Goal: Information Seeking & Learning: Learn about a topic

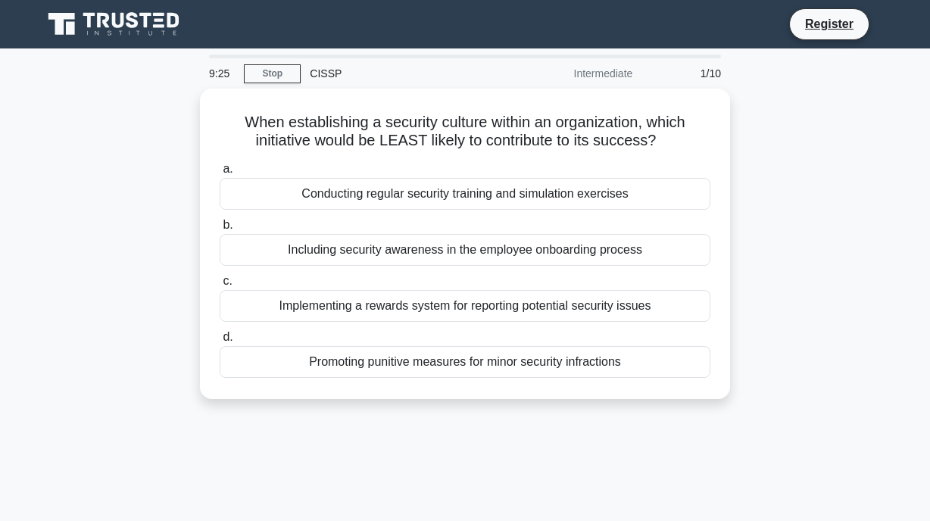
drag, startPoint x: 474, startPoint y: 4, endPoint x: 73, endPoint y: 152, distance: 427.2
click at [73, 152] on div "When establishing a security culture within an organization, which initiative w…" at bounding box center [464, 253] width 863 height 329
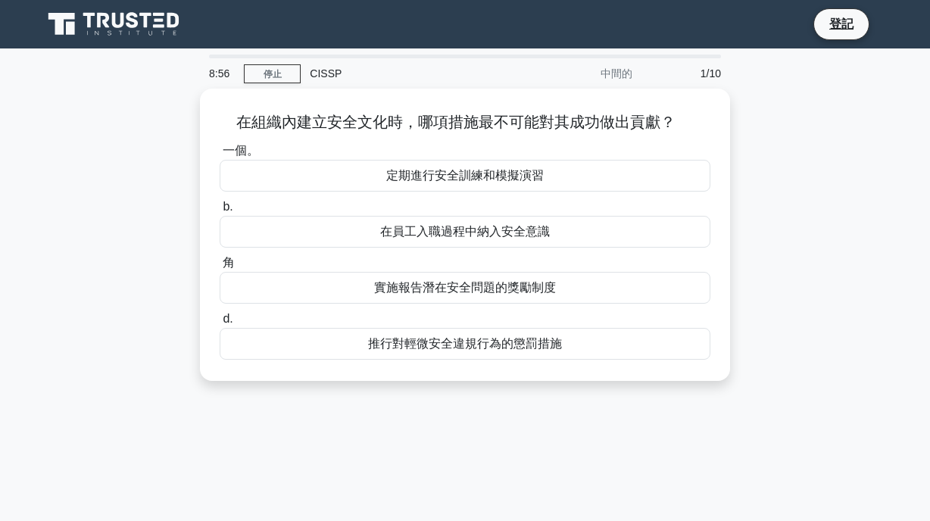
click at [812, 139] on div "在組織內建立安全文化時，哪項措施最不可能對其成功做出貢獻？ .spinner_0XTQ{transform-origin:center;animation:s…" at bounding box center [464, 244] width 863 height 310
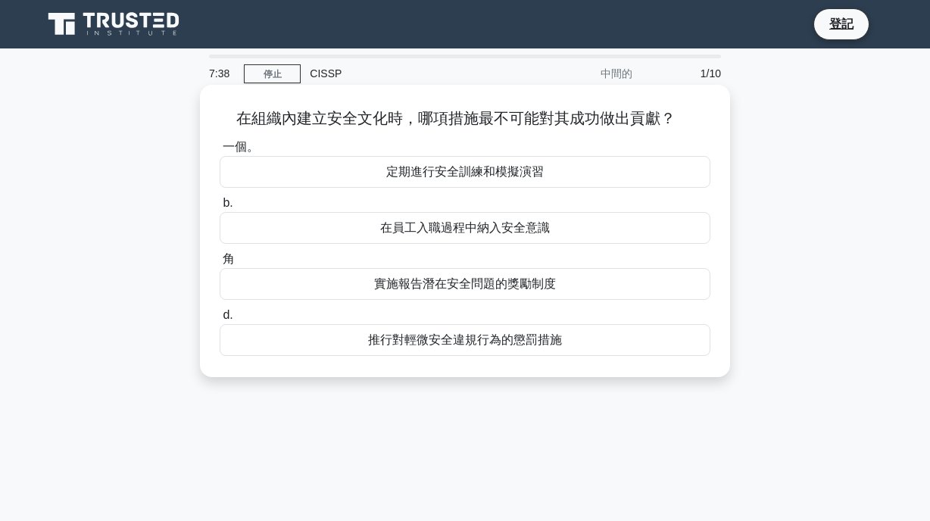
click at [512, 281] on font "實施報告潛在安全問題的獎勵制度" at bounding box center [465, 283] width 182 height 13
click at [220, 264] on input "角 實施報告潛在安全問題的獎勵制度" at bounding box center [220, 259] width 0 height 10
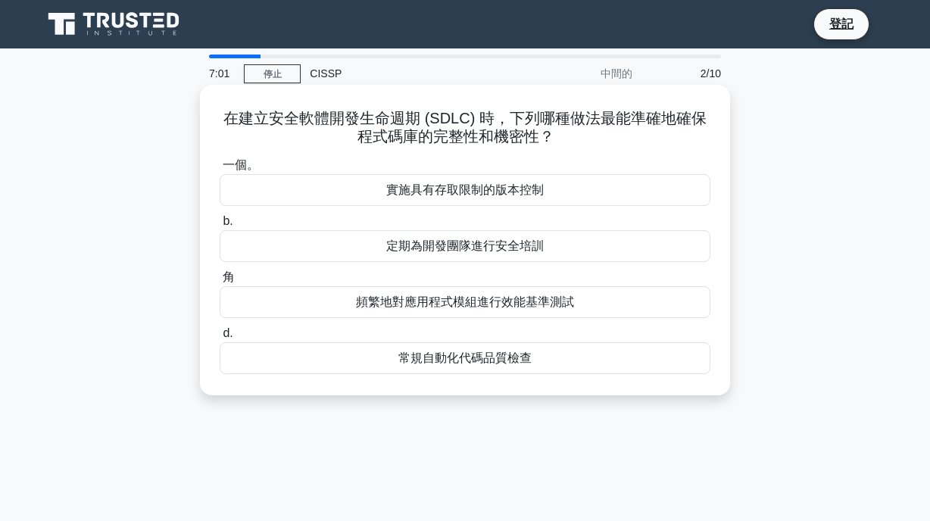
click at [461, 185] on font "實施具有存取限制的版本控制" at bounding box center [464, 189] width 157 height 13
click at [220, 170] on input "一個。 實施具有存取限制的版本控制" at bounding box center [220, 166] width 0 height 10
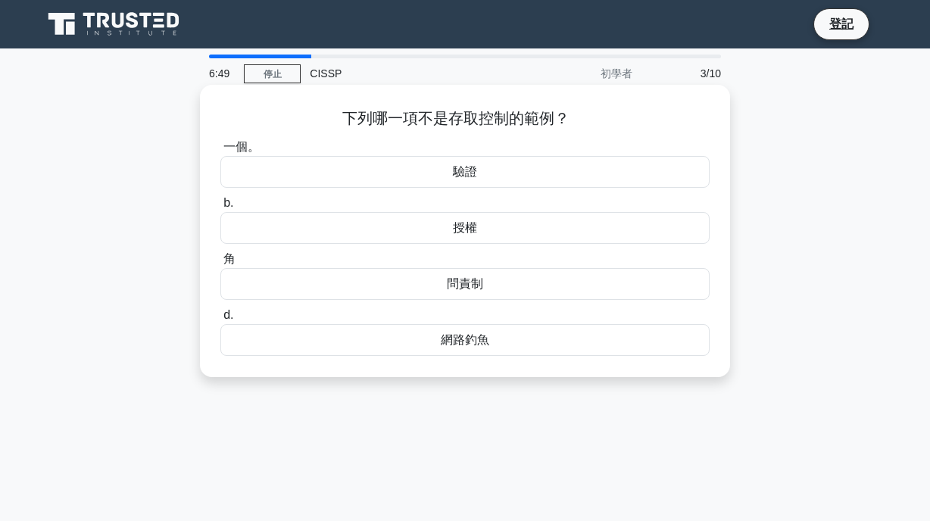
click at [469, 335] on font "網路釣魚" at bounding box center [465, 339] width 48 height 13
click at [220, 320] on input "d. 網路釣魚" at bounding box center [220, 315] width 0 height 10
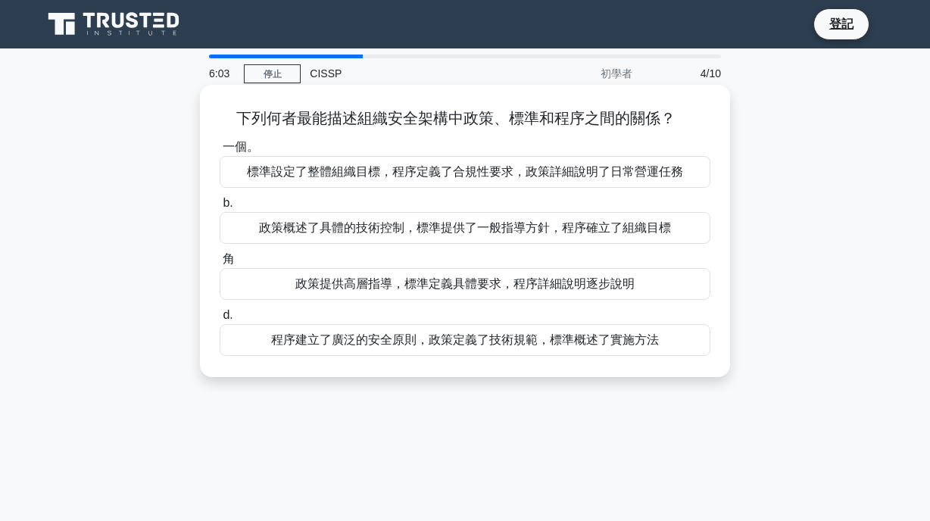
click at [484, 289] on font "政策提供高層指導，標準定義具體要求，程序詳細說明逐步說明" at bounding box center [464, 283] width 339 height 13
click at [220, 264] on input "角 政策提供高層指導，標準定義具體要求，程序詳細說明逐步說明" at bounding box center [220, 259] width 0 height 10
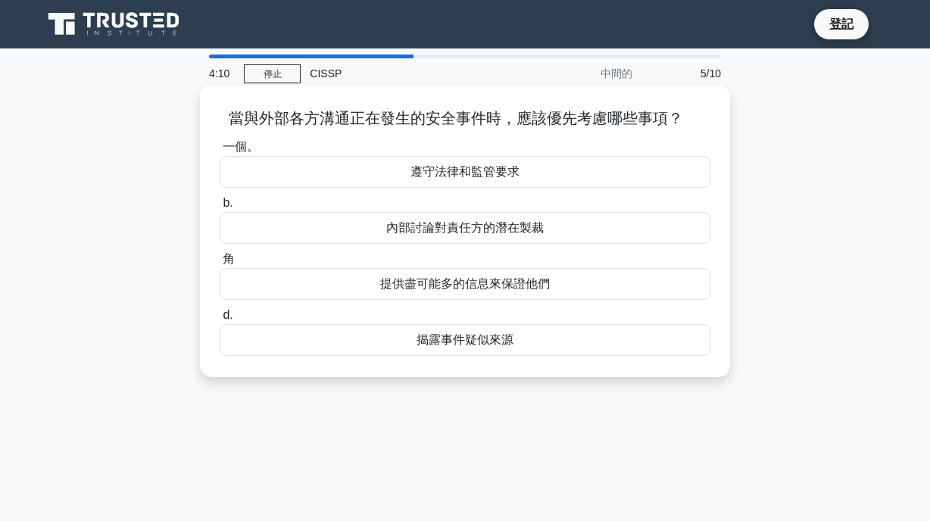
click at [510, 170] on font "遵守法律和監管要求" at bounding box center [464, 171] width 109 height 13
click at [220, 152] on input "一個。 遵守法律和監管要求" at bounding box center [220, 147] width 0 height 10
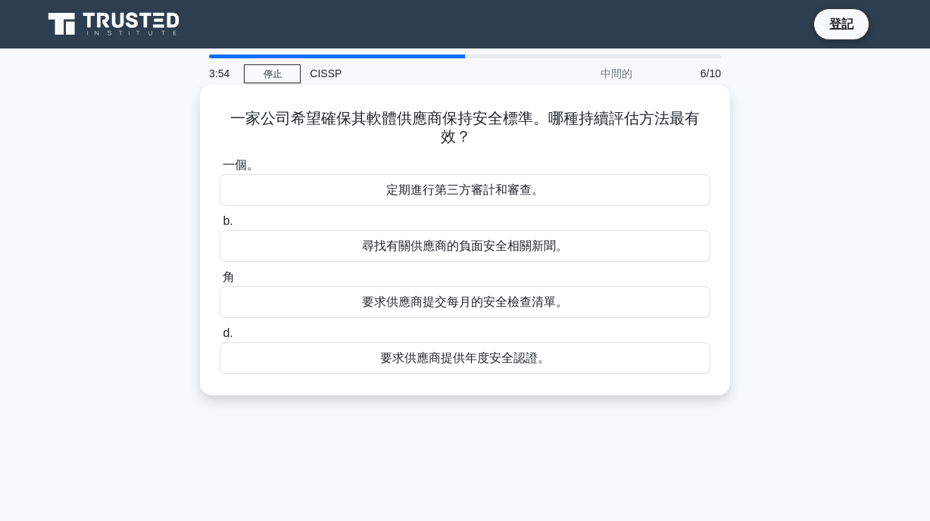
click at [500, 186] on font "定期進行第三方審計和審查。" at bounding box center [464, 189] width 157 height 13
click at [220, 170] on input "一個。 定期進行第三方審計和審查。" at bounding box center [220, 166] width 0 height 10
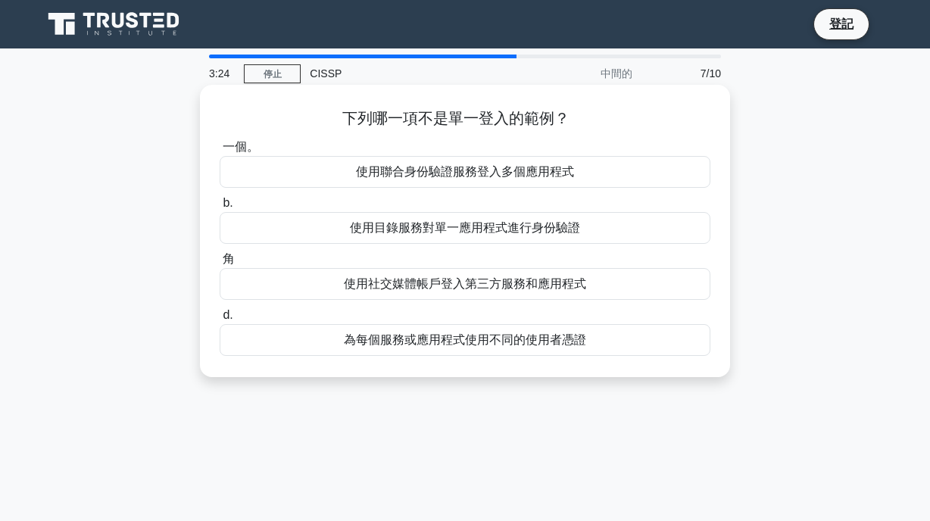
click at [524, 343] on font "為每個服務或應用程式使用不同的使用者憑證" at bounding box center [465, 339] width 242 height 13
click at [220, 320] on input "d. 為每個服務或應用程式使用不同的使用者憑證" at bounding box center [220, 315] width 0 height 10
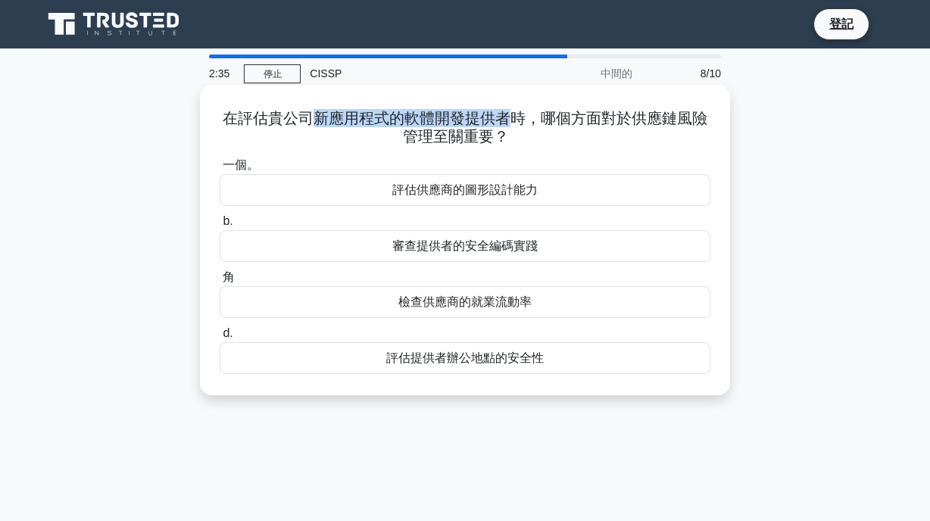
drag, startPoint x: 309, startPoint y: 120, endPoint x: 516, endPoint y: 117, distance: 206.7
click at [516, 117] on font "在評估貴公司新應用程式的軟體開發提供者時，哪個方面對於供應鏈風險管理至關重要？" at bounding box center [465, 127] width 485 height 35
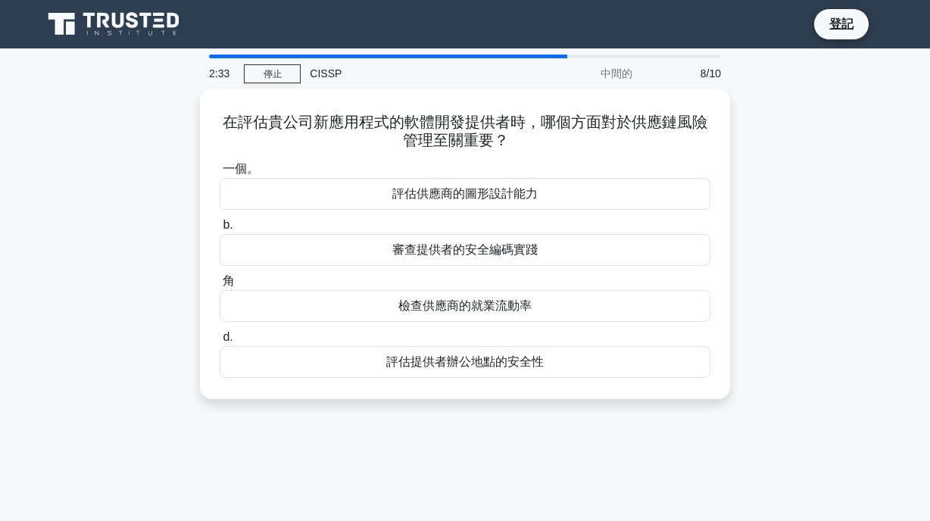
click at [809, 231] on div "在評估貴公司新應用程式的軟體開發提供者時，哪個方面對於供應鏈風險管理至關重要？ .spinner_0XTQ{transform-origin:center;a…" at bounding box center [464, 253] width 863 height 329
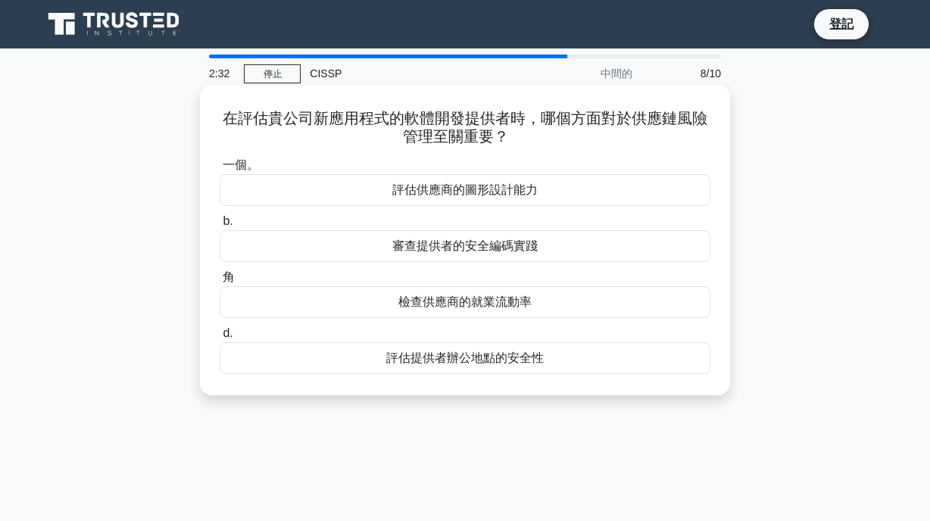
click at [462, 248] on font "審查提供者的安全編碼實踐" at bounding box center [464, 245] width 145 height 13
click at [220, 226] on input "b. 審查提供者的安全編碼實踐" at bounding box center [220, 222] width 0 height 10
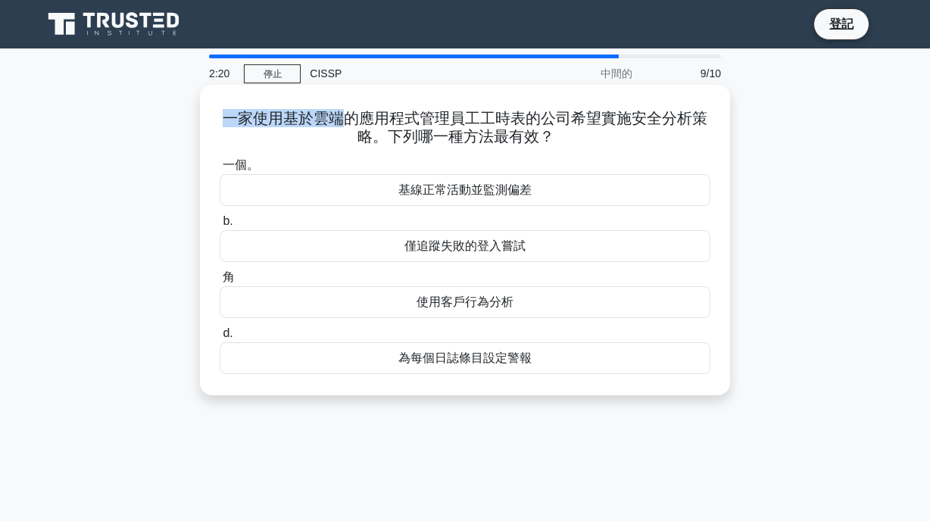
drag, startPoint x: 224, startPoint y: 117, endPoint x: 341, endPoint y: 117, distance: 116.6
click at [341, 117] on font "一家使用基於雲端的應用程式管理員工工時表的公司希望實施安全分析策略。下列哪一種方法最有效？" at bounding box center [465, 127] width 485 height 35
click at [372, 117] on font "一家使用基於雲端的應用程式管理員工工時表的公司希望實施安全分析策略。下列哪一種方法最有效？" at bounding box center [465, 127] width 485 height 35
click at [388, 111] on font "一家使用基於雲端的應用程式管理員工工時表的公司希望實施安全分析策略。下列哪一種方法最有效？" at bounding box center [465, 127] width 485 height 35
click at [476, 190] on font "基線正常活動並監測偏差" at bounding box center [464, 189] width 133 height 13
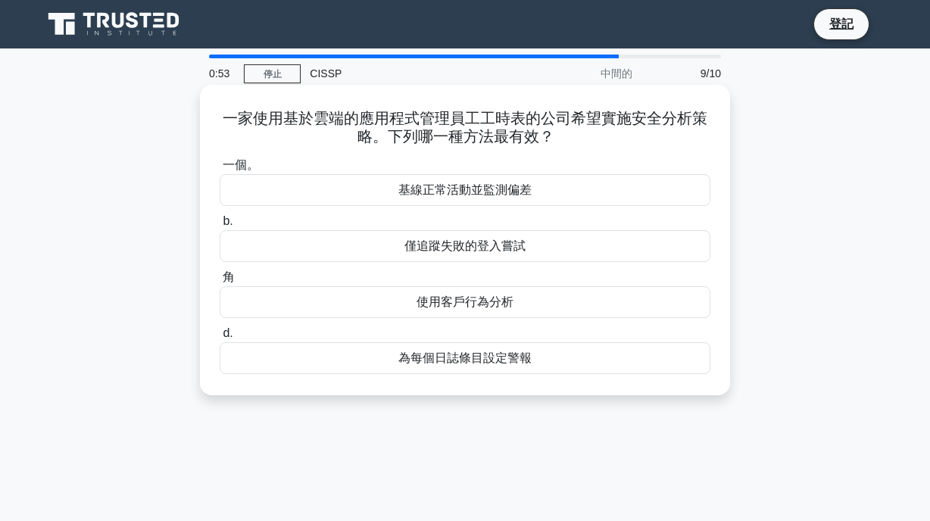
click at [220, 170] on input "一個。 基線正常活動並監測偏差" at bounding box center [220, 166] width 0 height 10
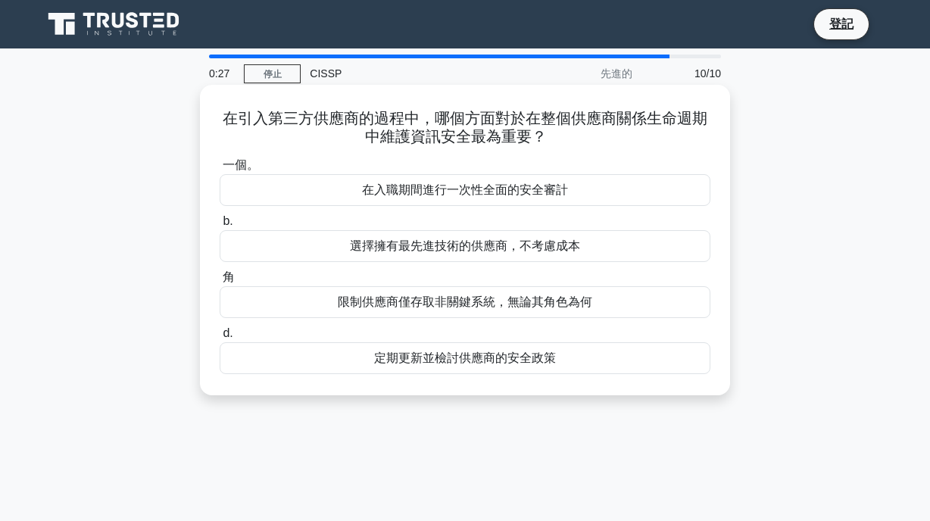
click at [489, 359] on font "定期更新並檢討供應商的安全政策" at bounding box center [465, 357] width 182 height 13
click at [220, 338] on input "d. 定期更新並檢討供應商的安全政策" at bounding box center [220, 334] width 0 height 10
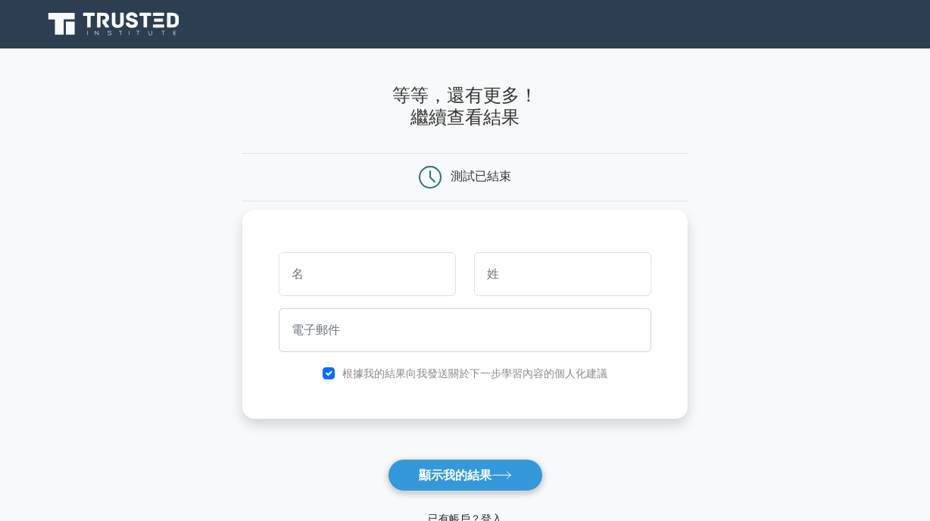
click at [373, 288] on input "text" at bounding box center [367, 274] width 177 height 44
type input "JK"
click at [530, 279] on input "text" at bounding box center [562, 274] width 177 height 44
type input "JK"
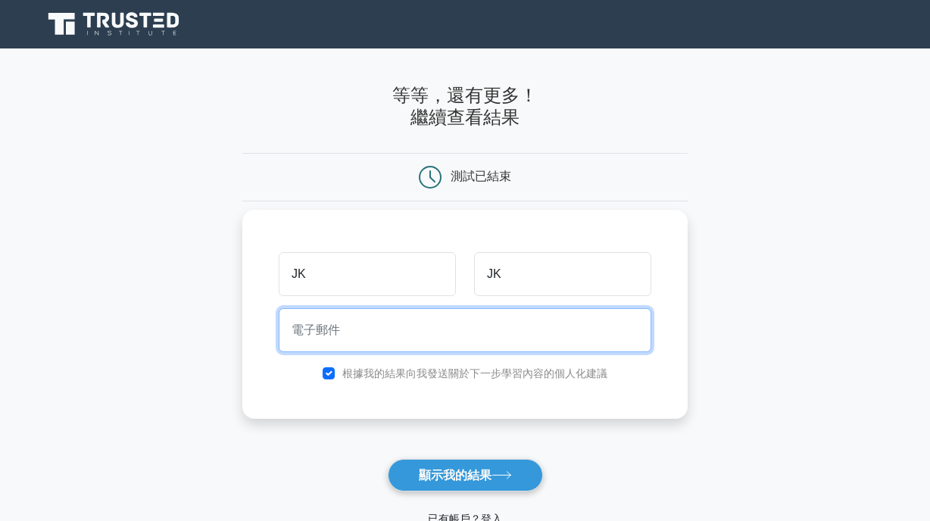
click at [497, 320] on input "email" at bounding box center [465, 330] width 373 height 44
type input "jj@kk.com"
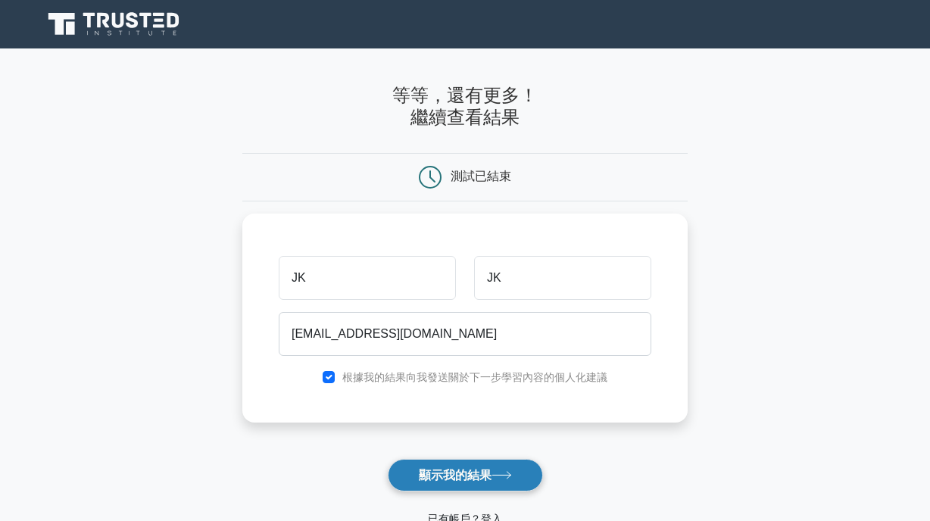
click at [489, 478] on font "顯示我的結果" at bounding box center [455, 475] width 73 height 13
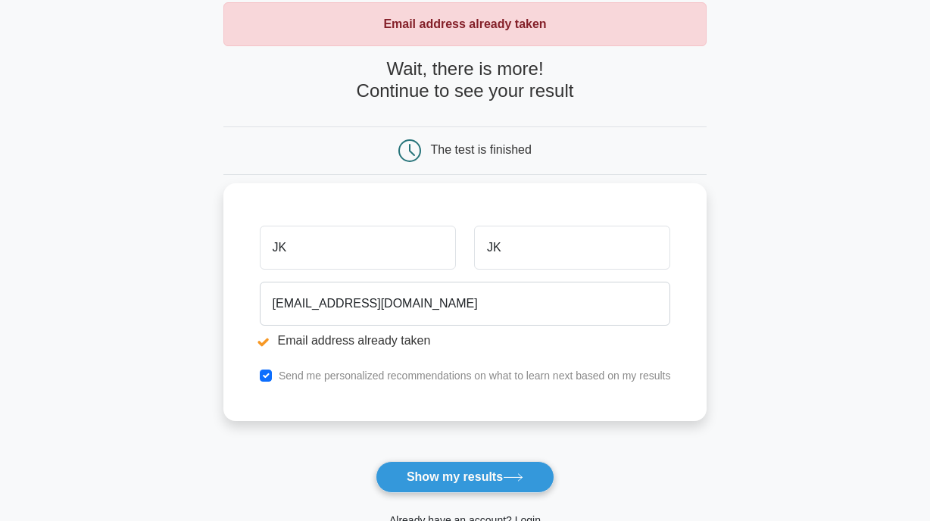
scroll to position [126, 0]
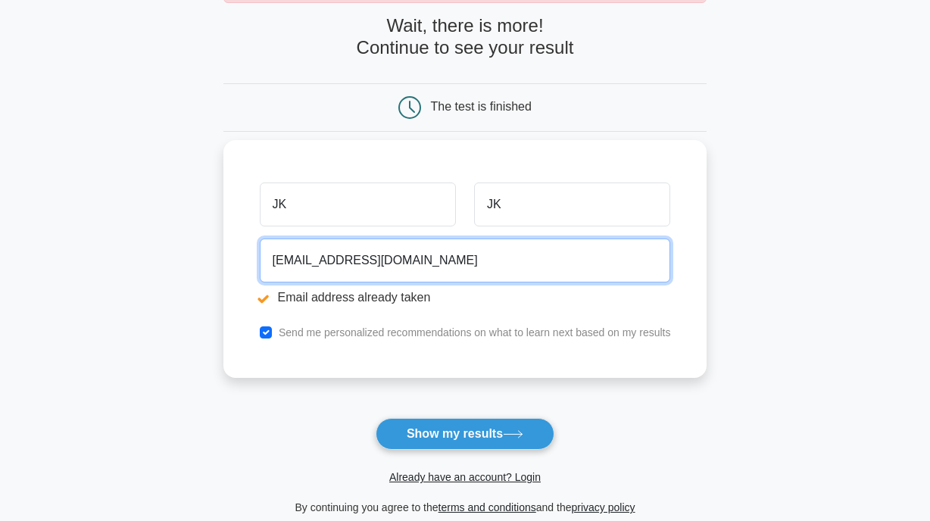
click at [279, 258] on input "jj@kk.com" at bounding box center [465, 261] width 411 height 44
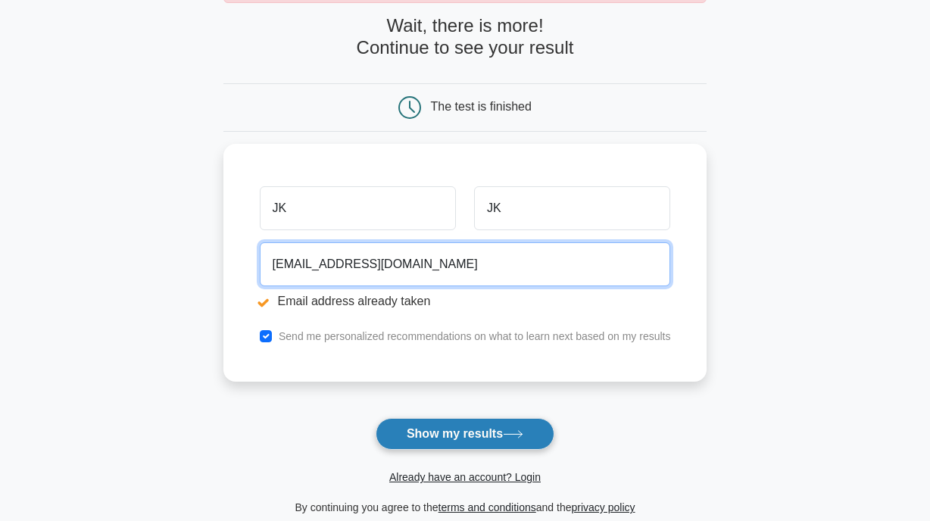
type input "jjhy@kk.com"
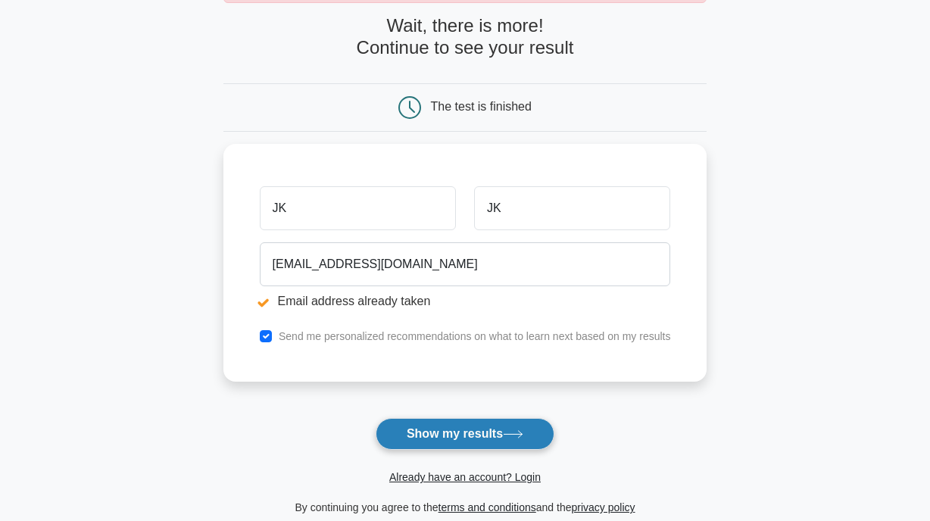
click at [467, 426] on button "Show my results" at bounding box center [465, 434] width 179 height 32
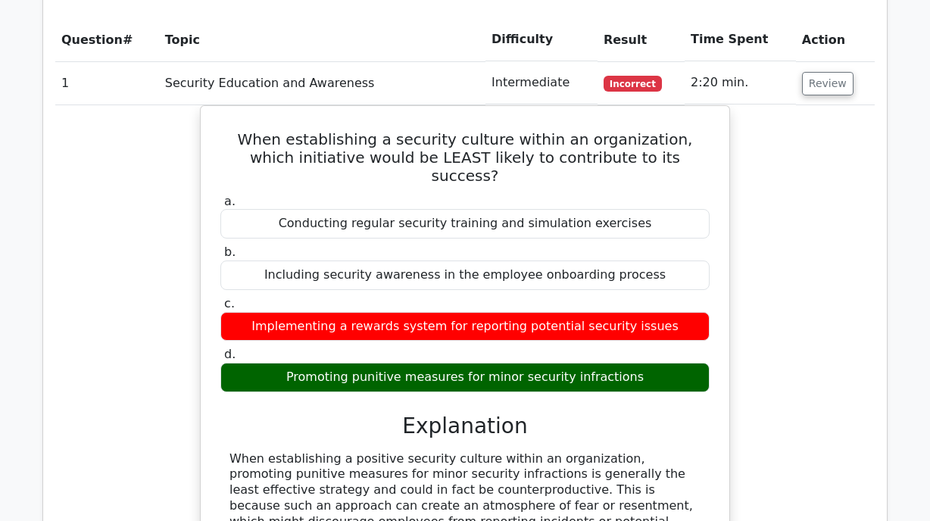
scroll to position [1294, 0]
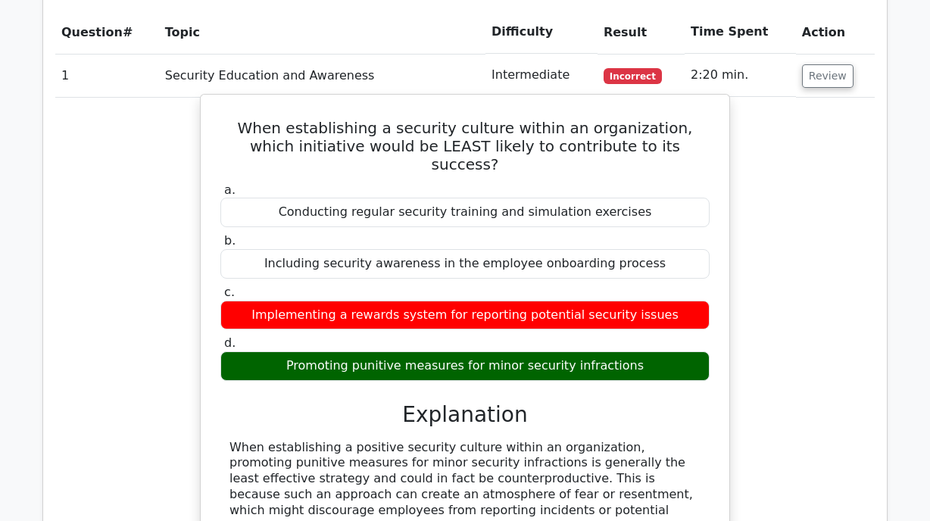
drag, startPoint x: 572, startPoint y: 305, endPoint x: 641, endPoint y: 305, distance: 68.9
click at [641, 351] on div "Promoting punitive measures for minor security infractions" at bounding box center [464, 366] width 489 height 30
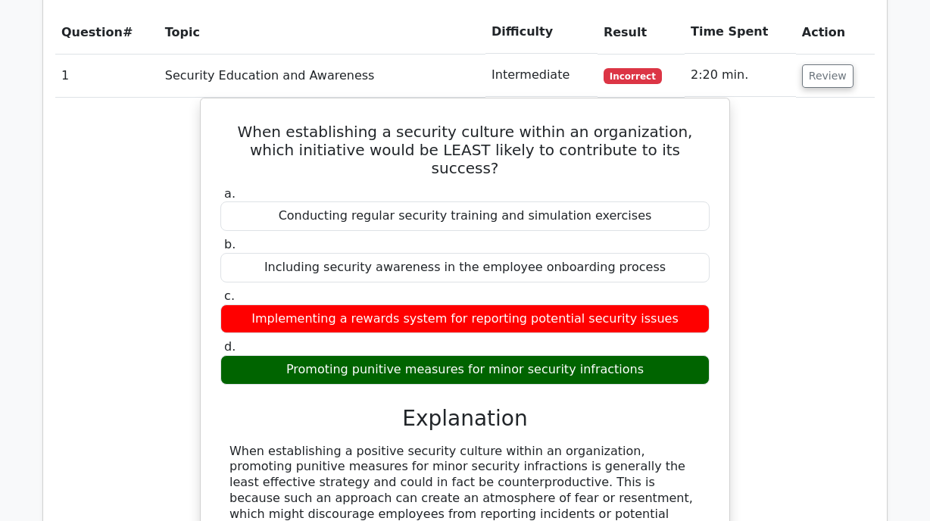
click at [786, 343] on div "When establishing a security culture within an organization, which initiative w…" at bounding box center [464, 461] width 819 height 726
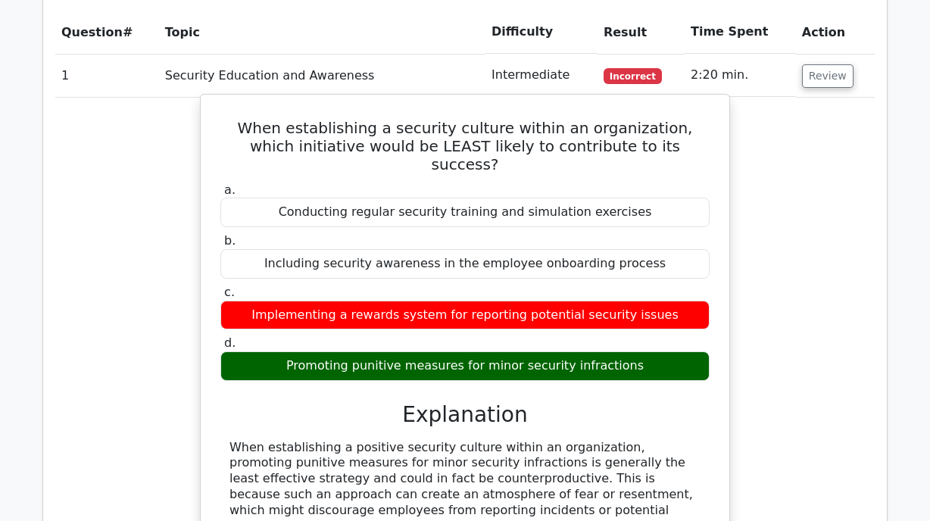
drag, startPoint x: 360, startPoint y: 306, endPoint x: 412, endPoint y: 311, distance: 51.8
click at [412, 351] on div "Promoting punitive measures for minor security infractions" at bounding box center [464, 366] width 489 height 30
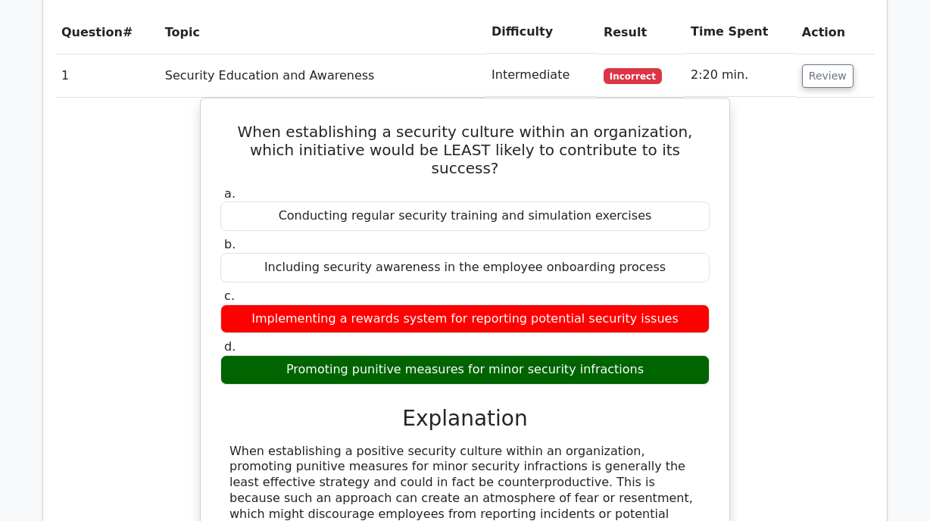
click at [781, 324] on div "When establishing a security culture within an organization, which initiative w…" at bounding box center [464, 461] width 819 height 726
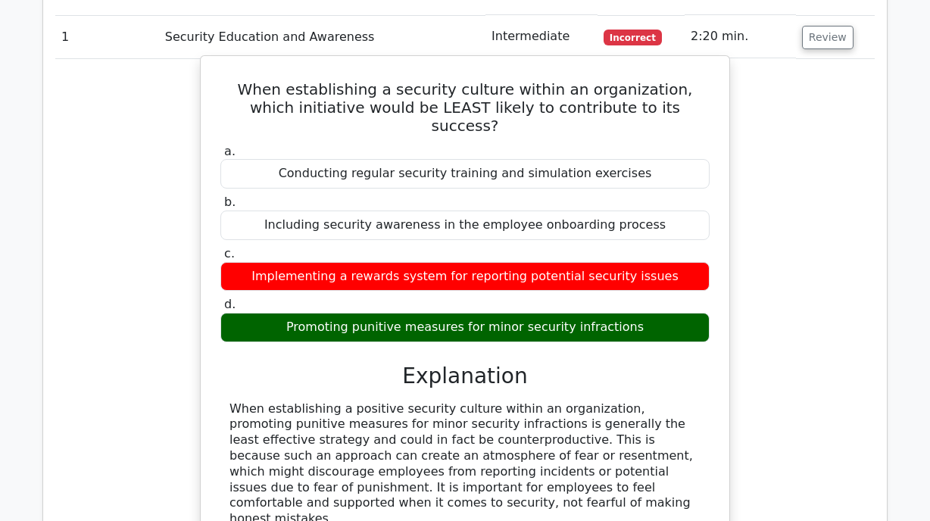
scroll to position [1420, 0]
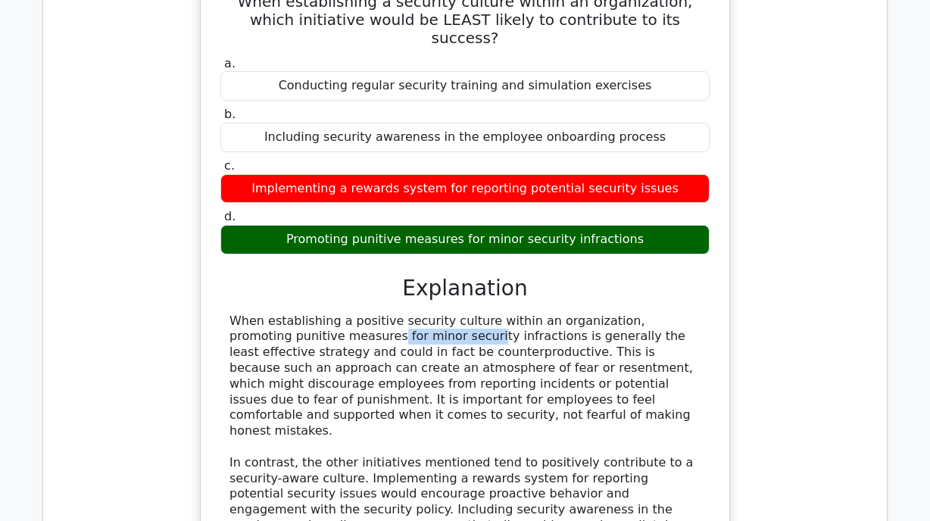
drag, startPoint x: 330, startPoint y: 277, endPoint x: 227, endPoint y: 278, distance: 103.0
click at [227, 313] on div "When establishing a positive security culture within an organization, promoting…" at bounding box center [464, 462] width 489 height 299
click at [269, 313] on div "When establishing a positive security culture within an organization, promoting…" at bounding box center [464, 462] width 471 height 299
drag, startPoint x: 497, startPoint y: 295, endPoint x: 391, endPoint y: 292, distance: 106.0
click at [391, 313] on div "When establishing a positive security culture within an organization, promoting…" at bounding box center [464, 462] width 471 height 299
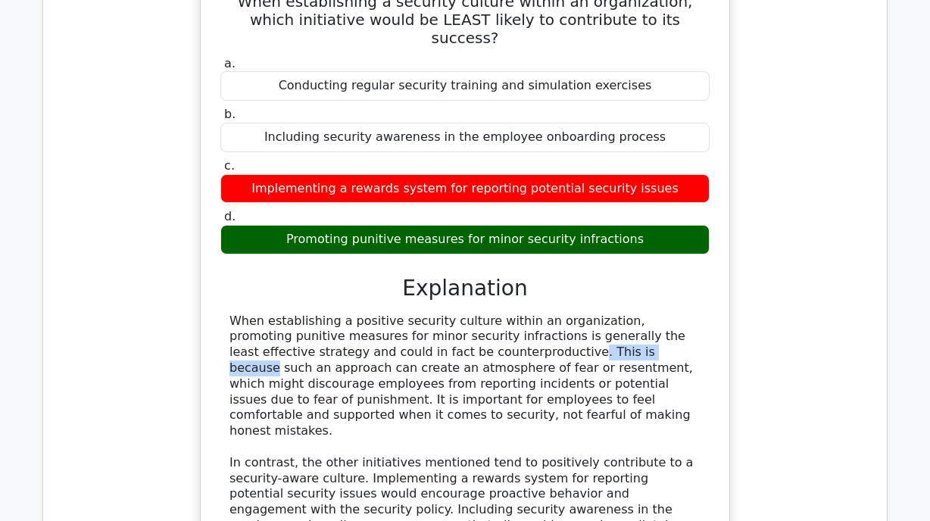
click at [409, 313] on div "When establishing a positive security culture within an organization, promoting…" at bounding box center [464, 462] width 471 height 299
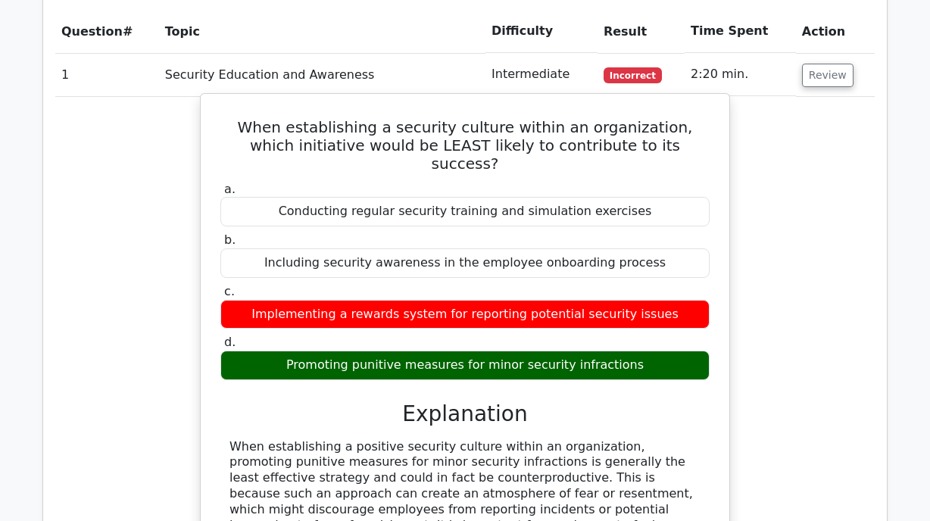
scroll to position [1168, 0]
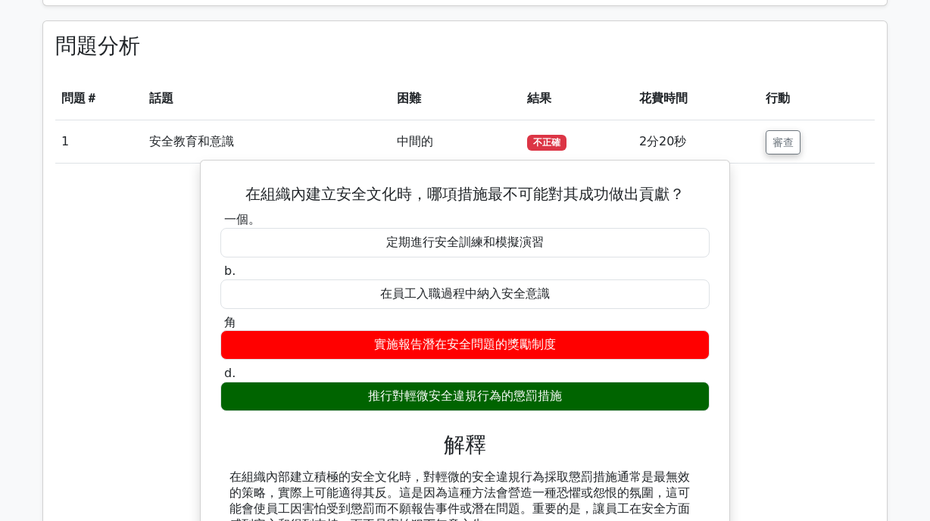
scroll to position [1152, 0]
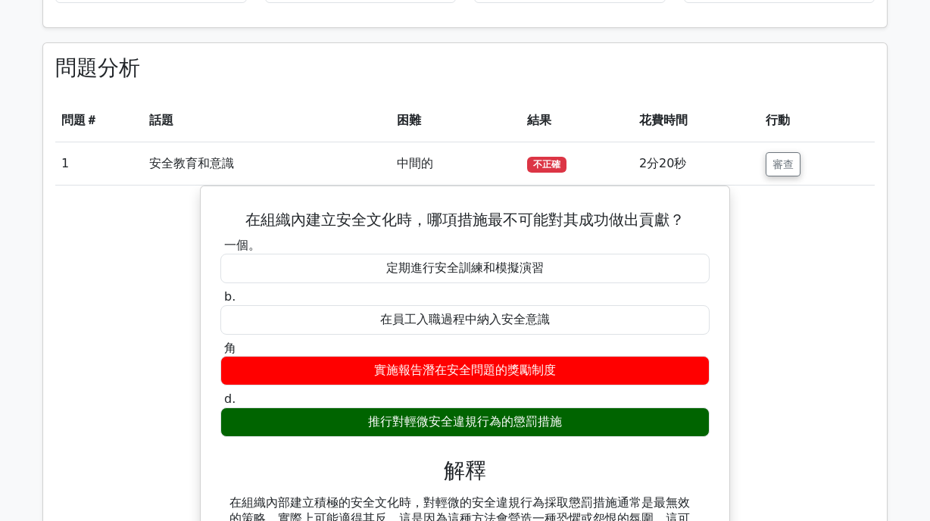
click at [855, 300] on div "在組織內建立安全文化時，哪項措施最不可能對其成功做出貢獻？ 一個。 定期進行安全訓練和模擬演習 b. 角 d." at bounding box center [464, 460] width 819 height 548
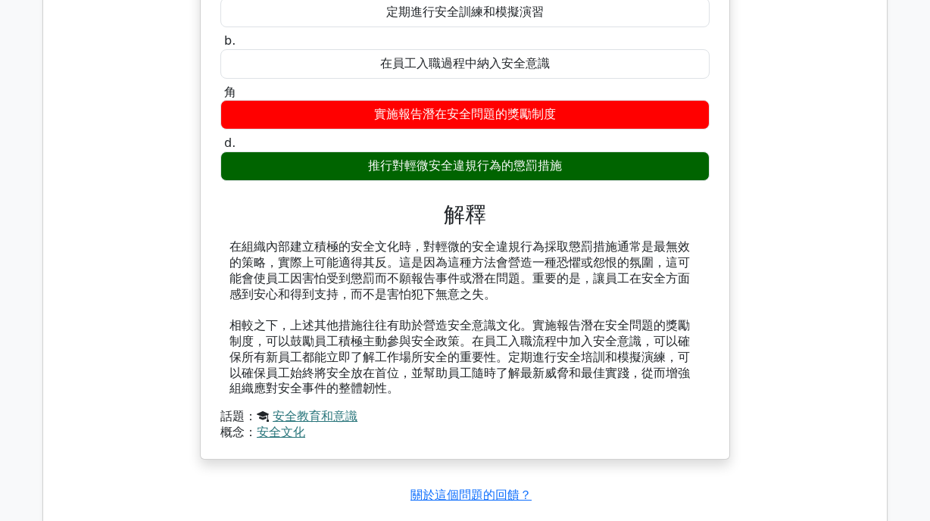
scroll to position [1657, 0]
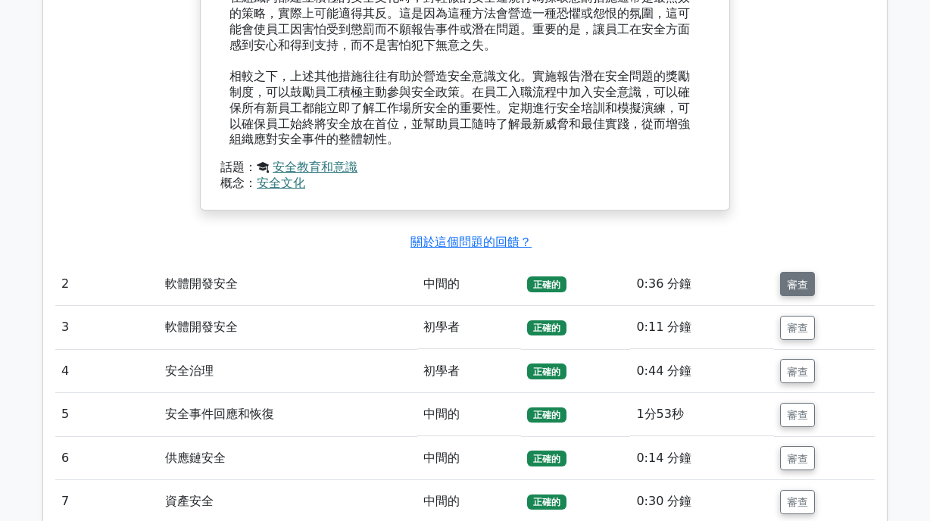
click at [797, 278] on font "審查" at bounding box center [797, 284] width 21 height 12
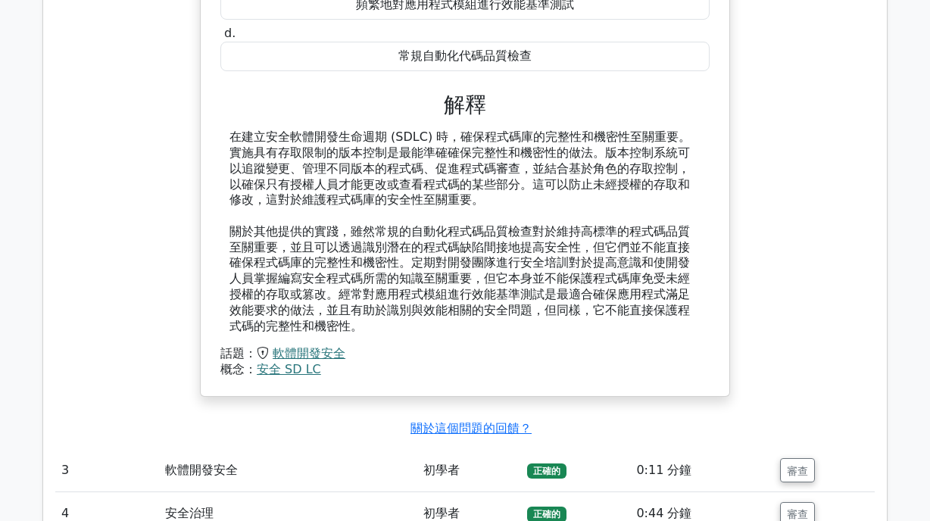
scroll to position [2540, 0]
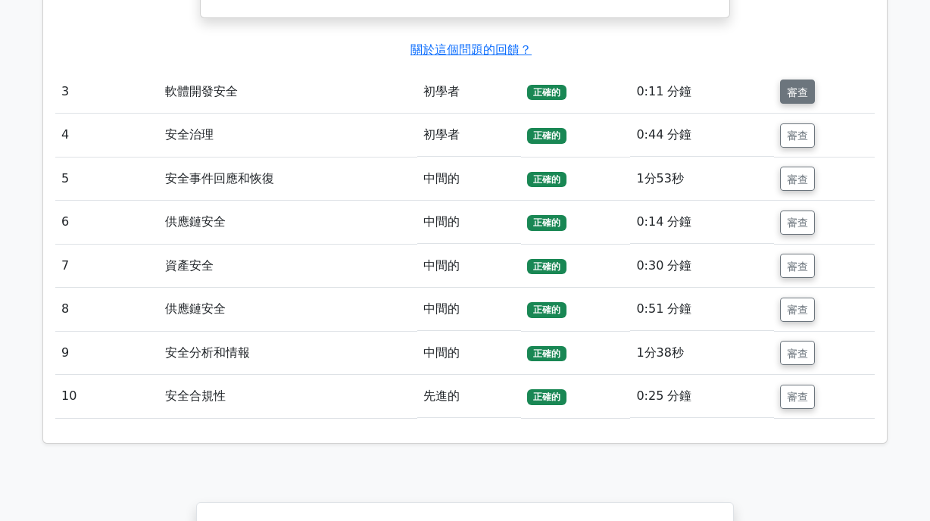
click at [806, 86] on font "審查" at bounding box center [797, 92] width 21 height 12
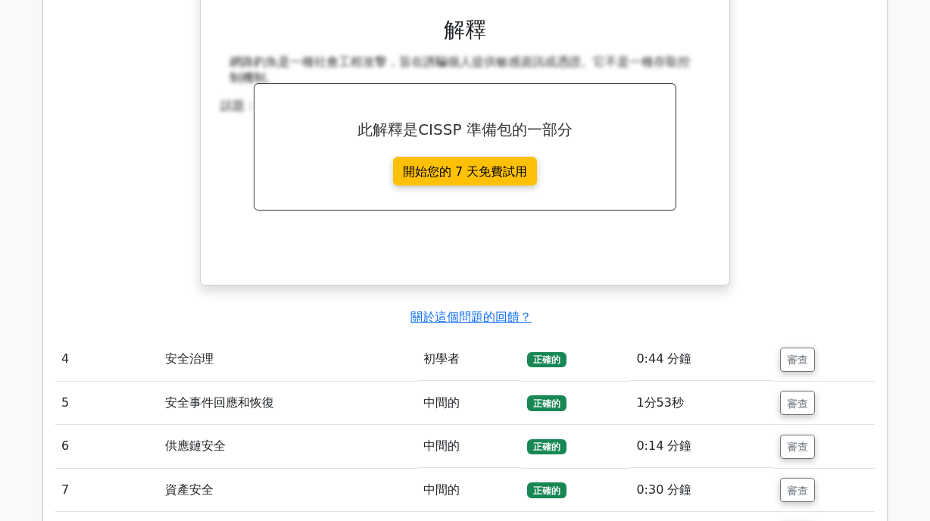
scroll to position [2918, 0]
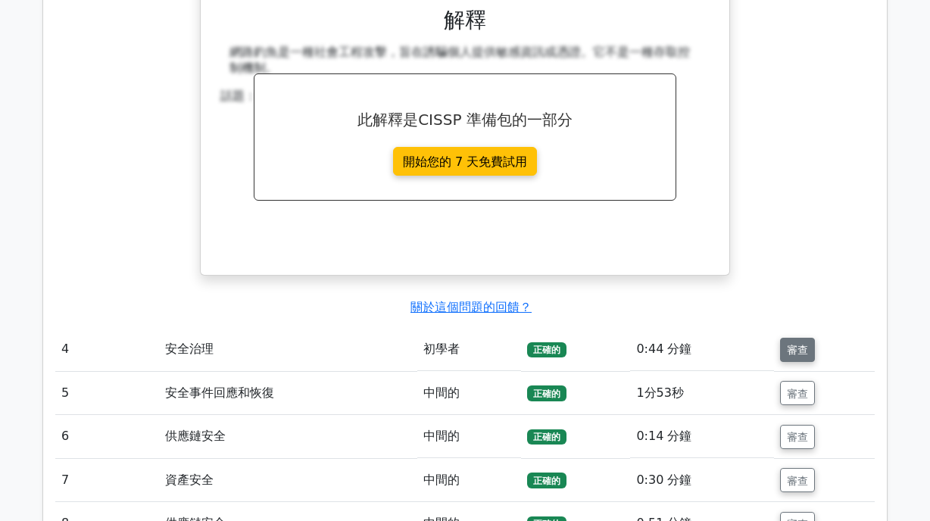
click at [797, 348] on font "審查" at bounding box center [797, 350] width 21 height 12
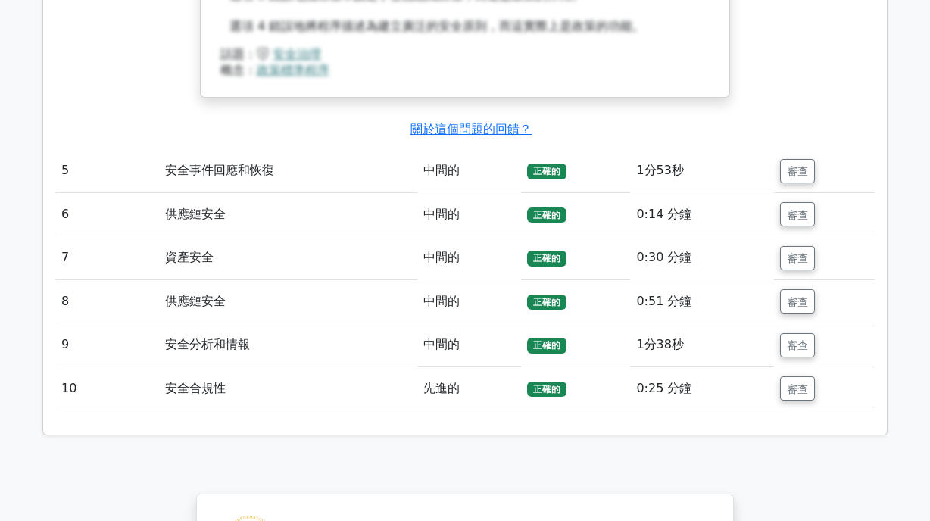
scroll to position [3928, 0]
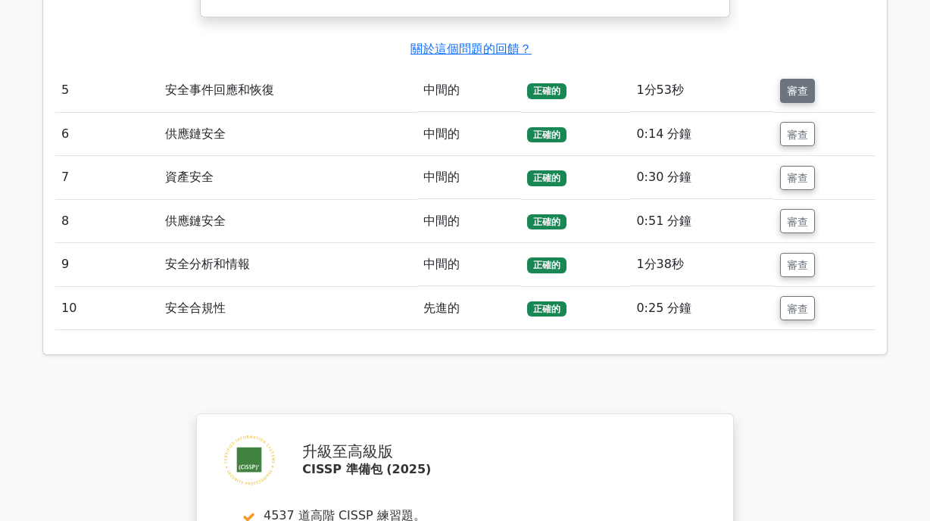
click at [810, 86] on button "審查" at bounding box center [797, 91] width 35 height 24
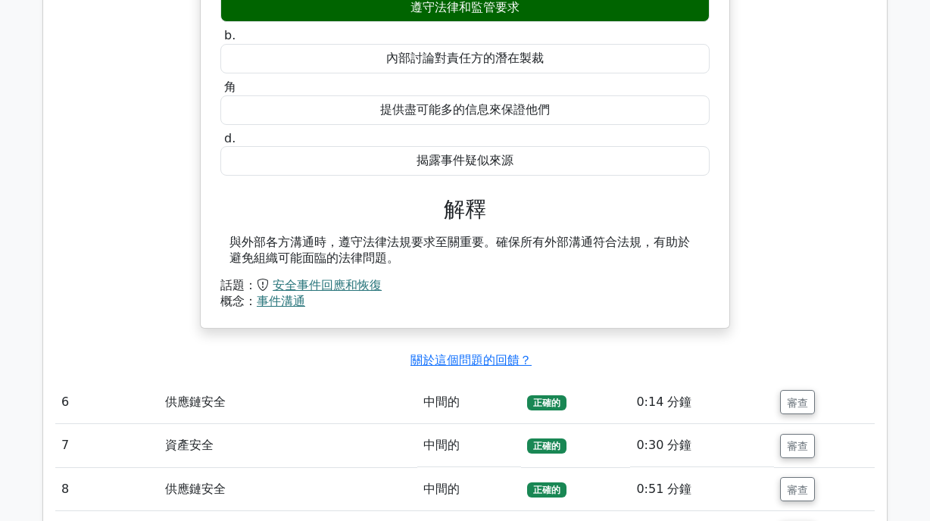
scroll to position [4307, 0]
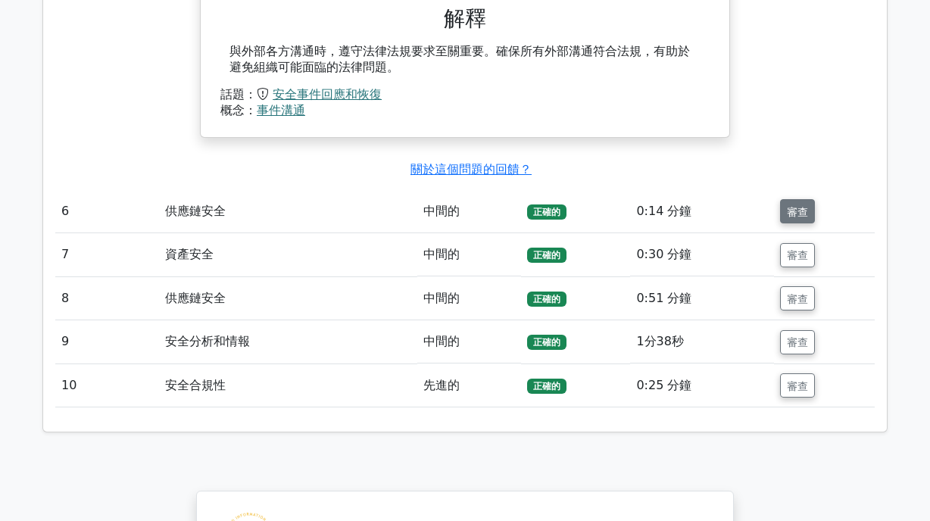
click at [801, 205] on font "審查" at bounding box center [797, 211] width 21 height 12
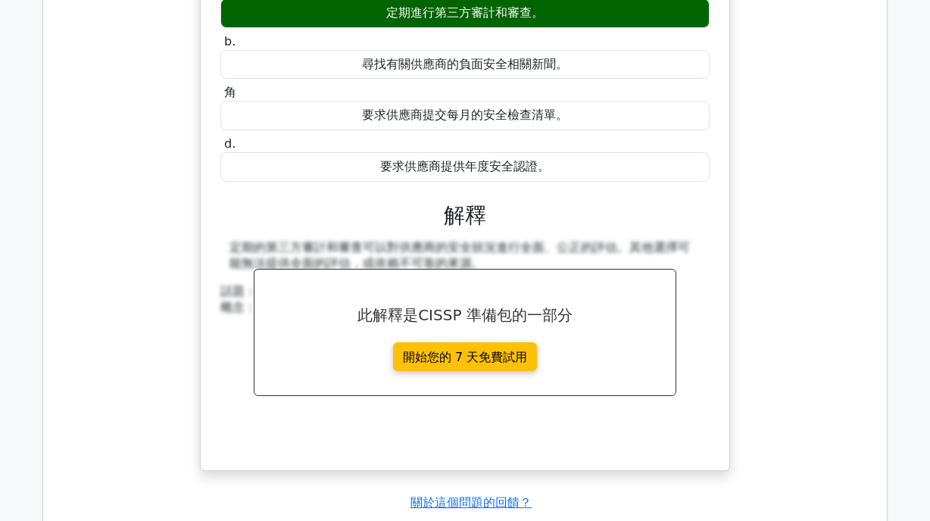
scroll to position [4938, 0]
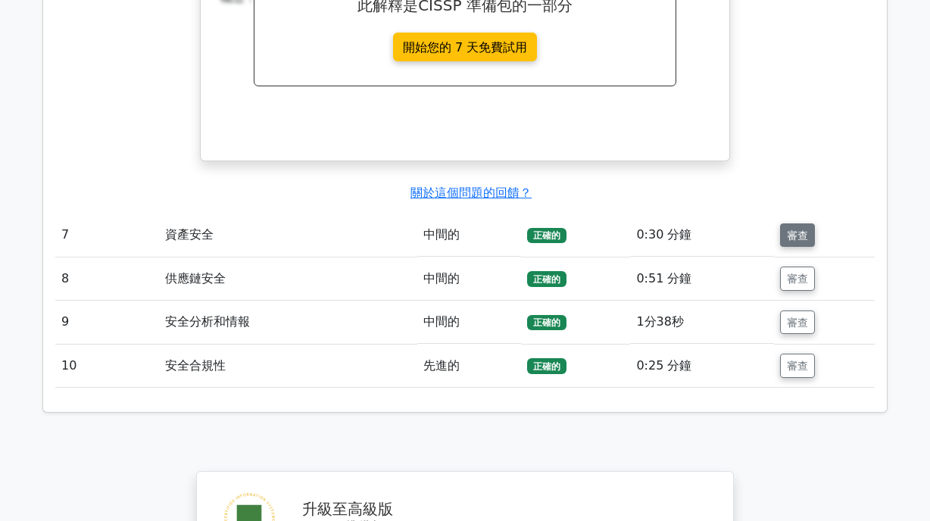
click at [799, 232] on button "審查" at bounding box center [797, 235] width 35 height 24
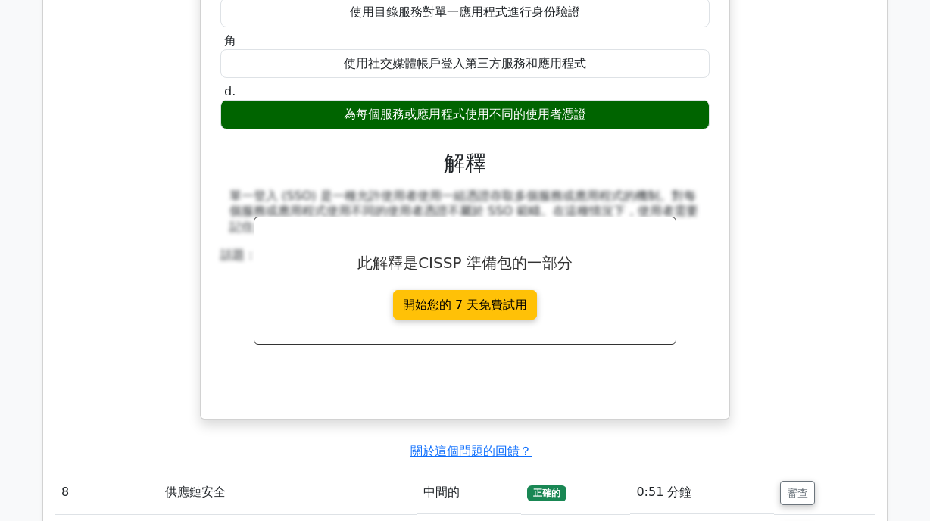
scroll to position [5443, 0]
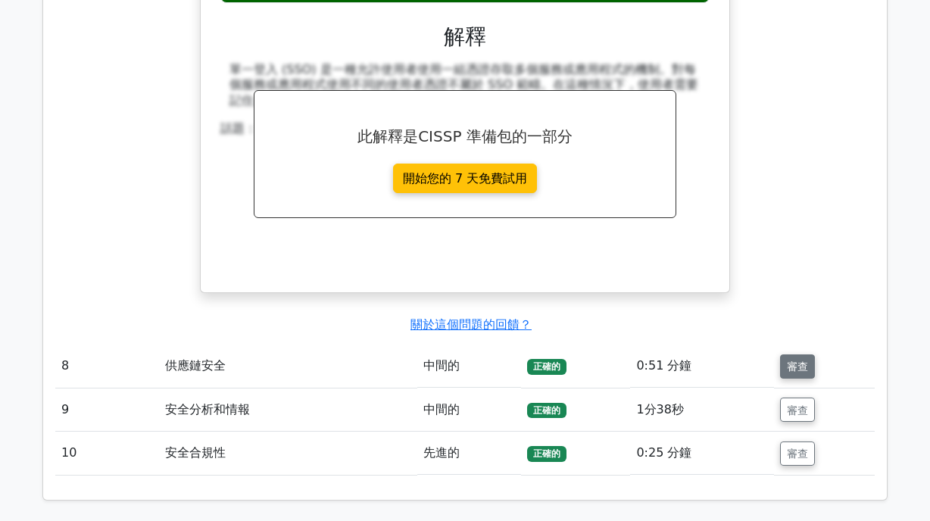
click at [784, 361] on button "審查" at bounding box center [797, 366] width 35 height 24
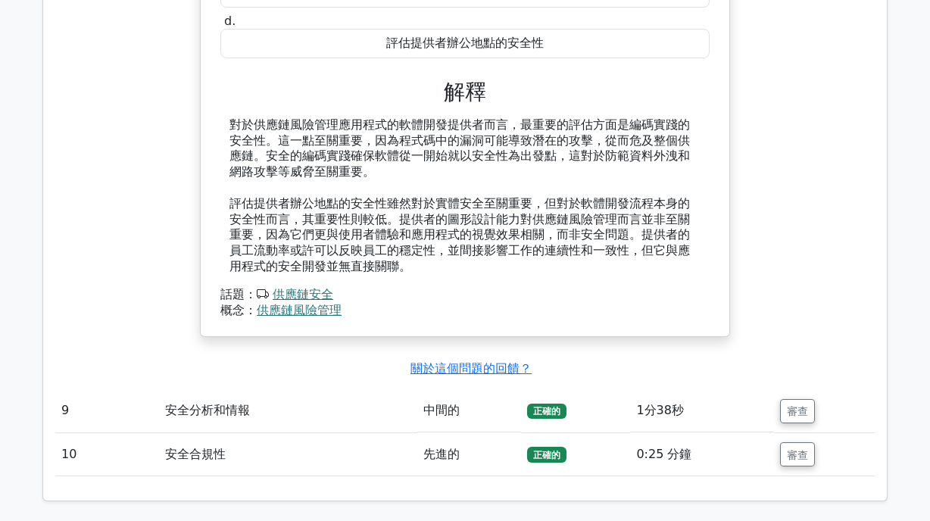
scroll to position [6073, 0]
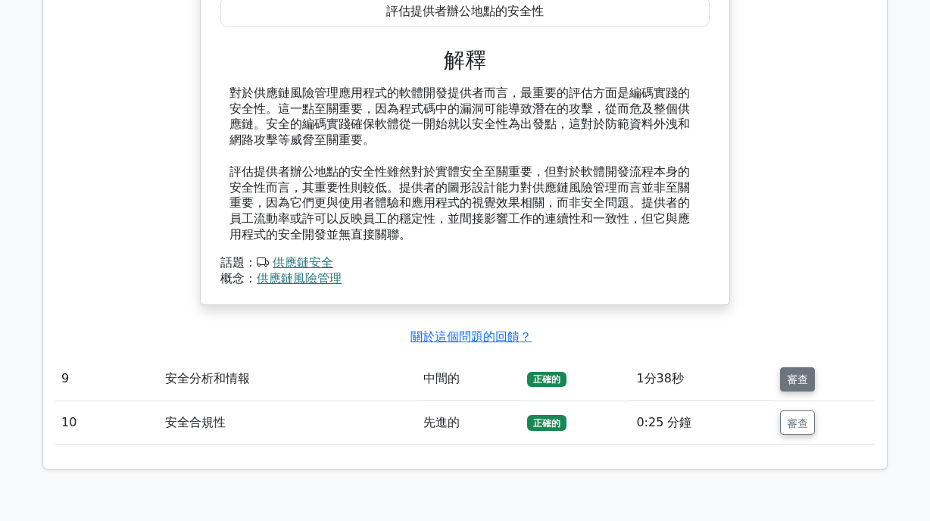
click at [812, 367] on button "審查" at bounding box center [797, 379] width 35 height 24
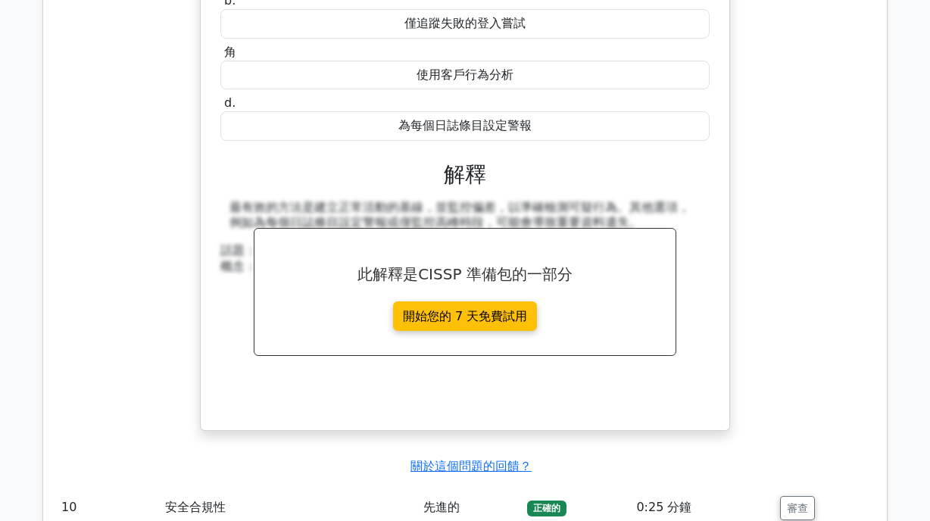
scroll to position [6704, 0]
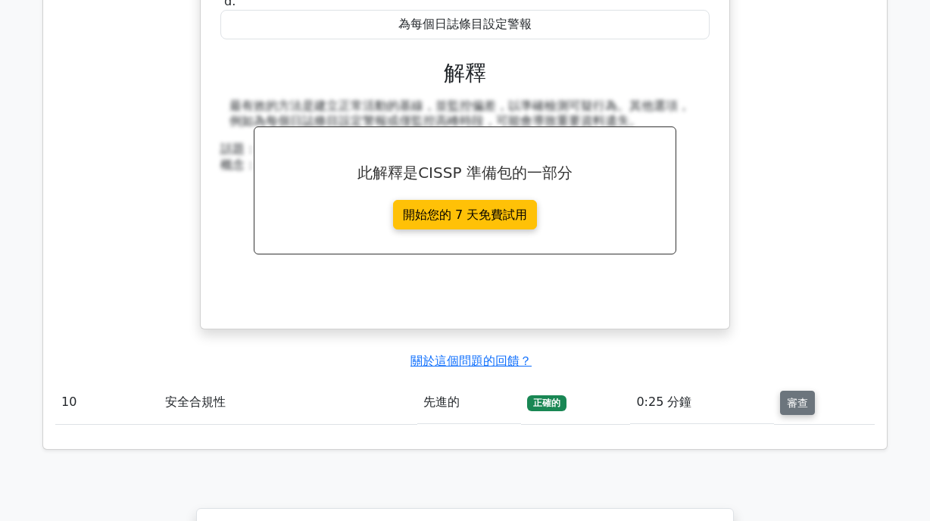
click at [788, 397] on font "審查" at bounding box center [797, 403] width 21 height 12
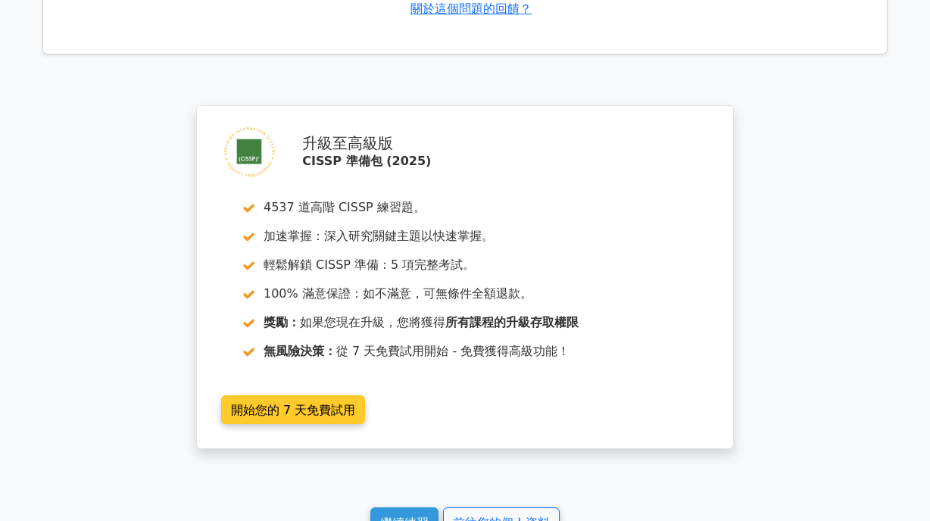
scroll to position [7940, 0]
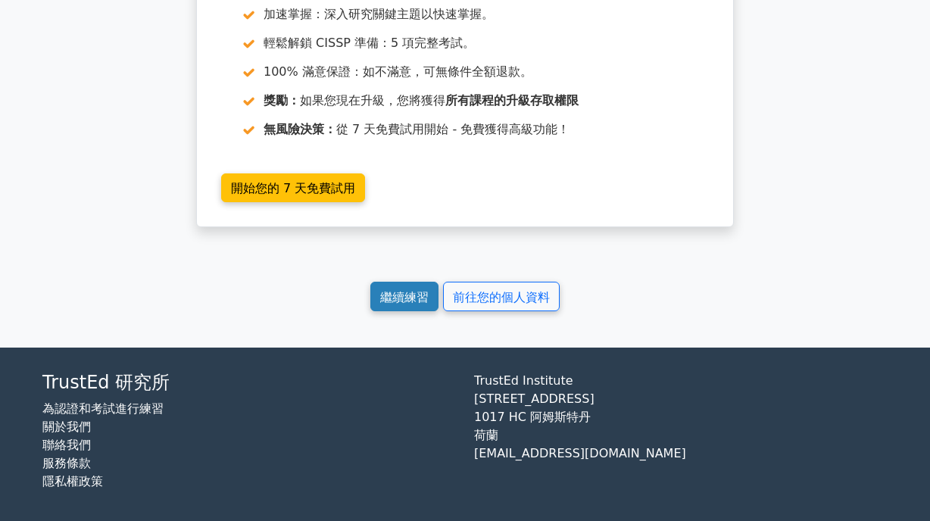
click at [412, 289] on font "繼續練習" at bounding box center [404, 296] width 48 height 14
